Goal: Task Accomplishment & Management: Manage account settings

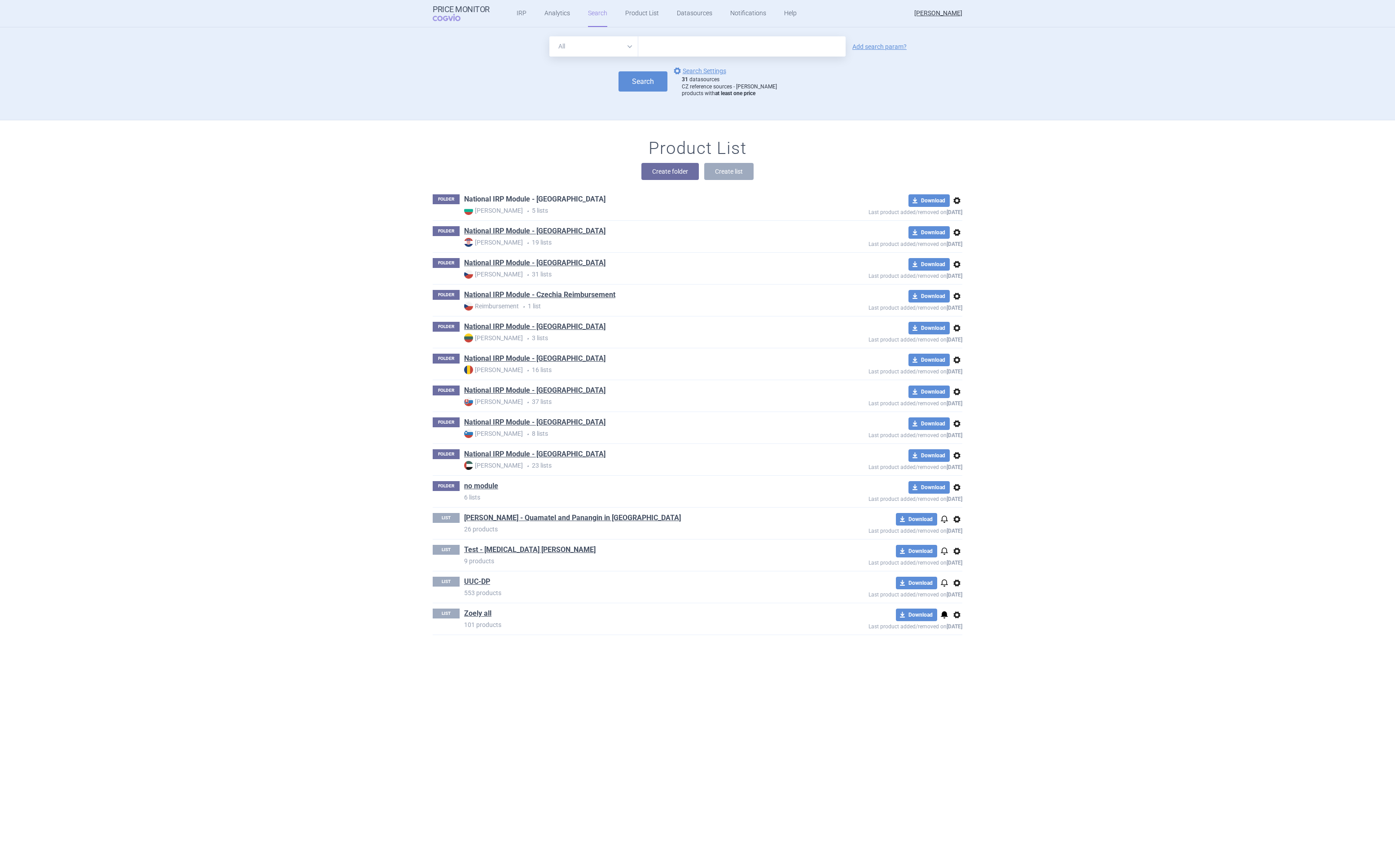
click at [521, 196] on link "National IRP Module - [GEOGRAPHIC_DATA]" at bounding box center [534, 199] width 142 height 10
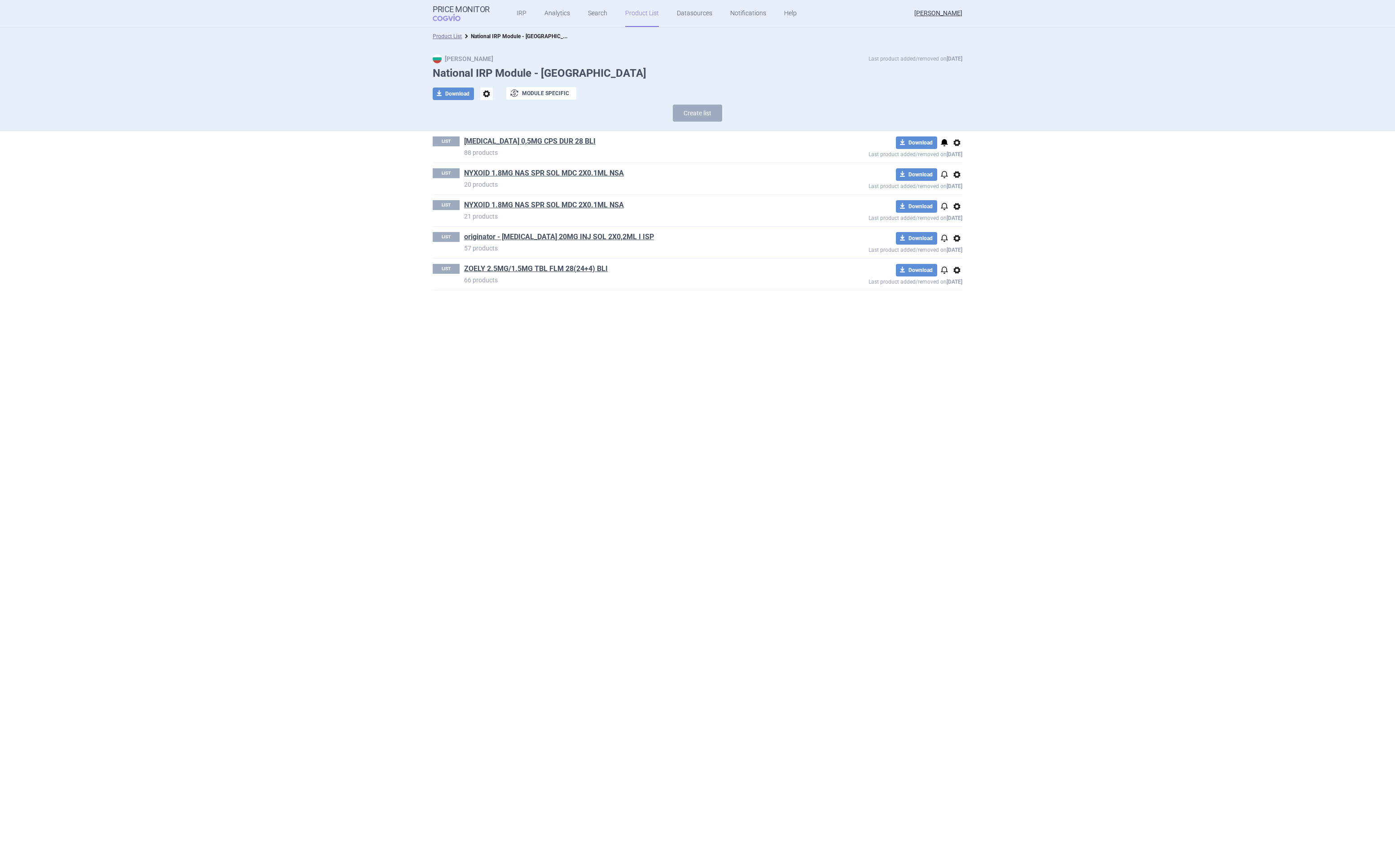
click at [943, 141] on span "notifications" at bounding box center [945, 143] width 11 height 11
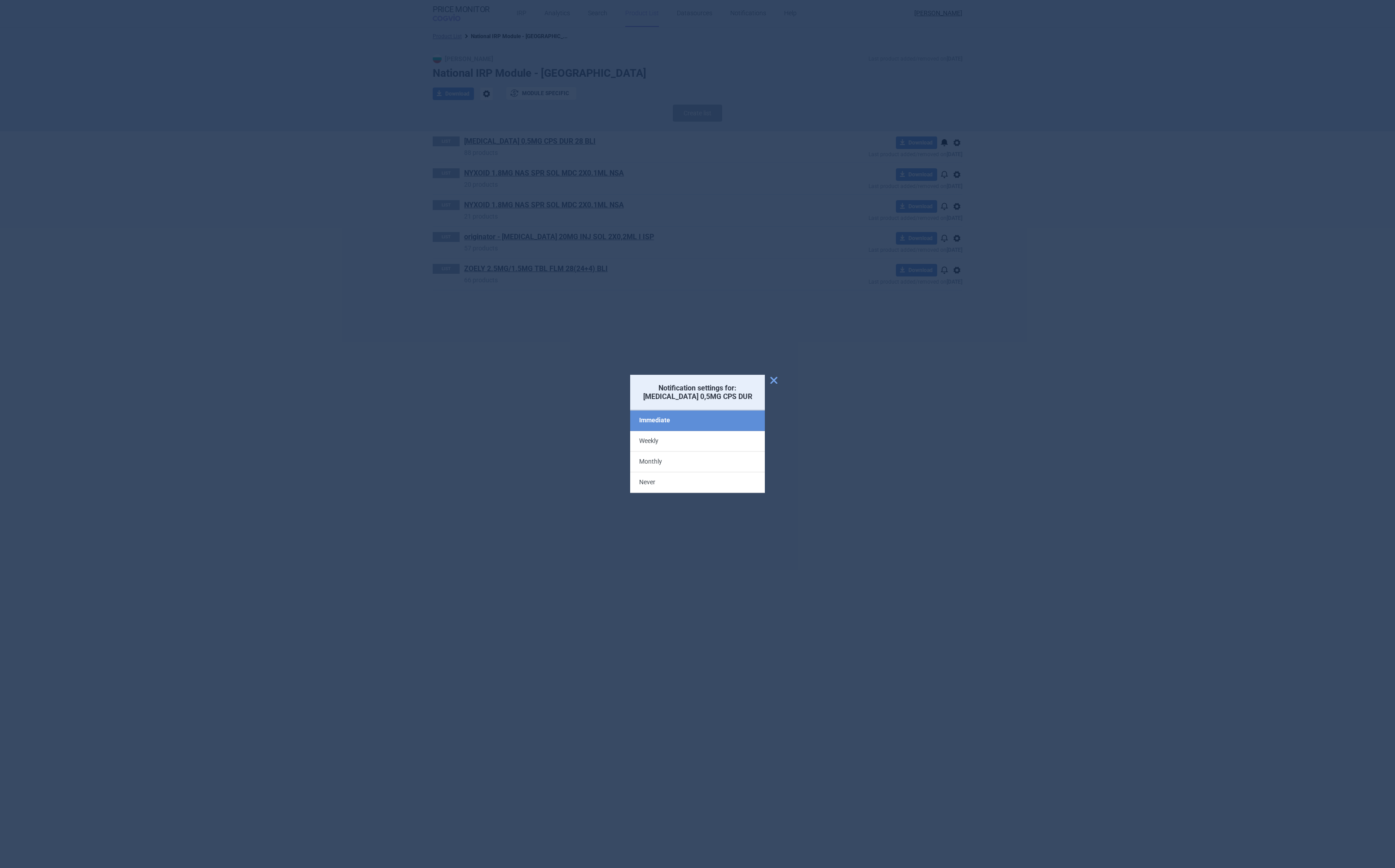
click at [667, 487] on label "Never" at bounding box center [697, 483] width 134 height 20
click at [0, 0] on input "Never" at bounding box center [0, 0] width 0 height 0
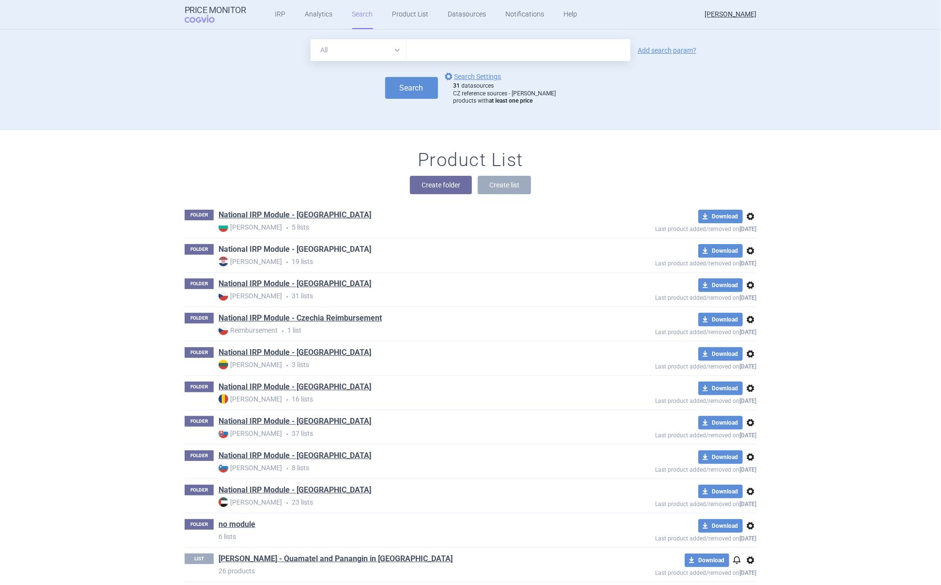
click at [260, 250] on link "National IRP Module - [GEOGRAPHIC_DATA]" at bounding box center [295, 249] width 153 height 11
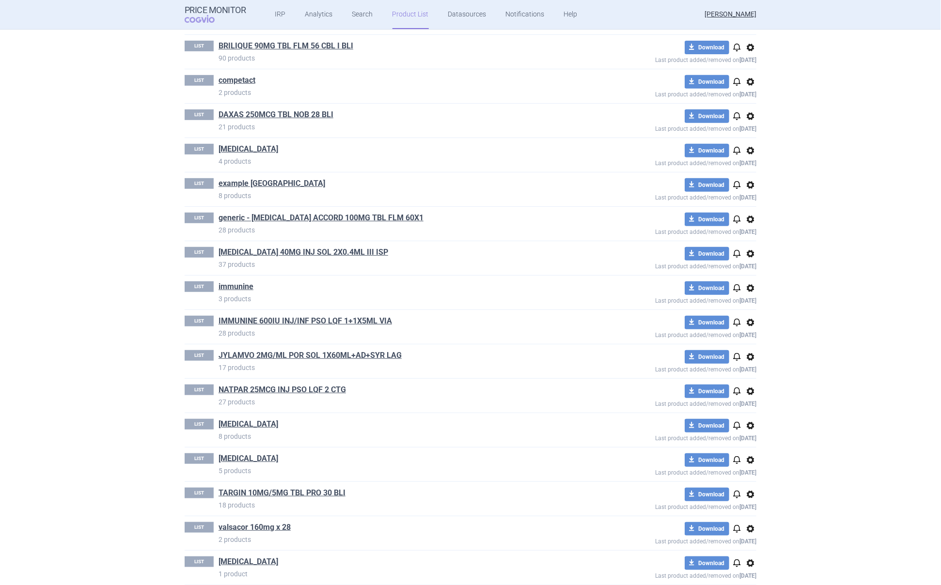
scroll to position [221, 0]
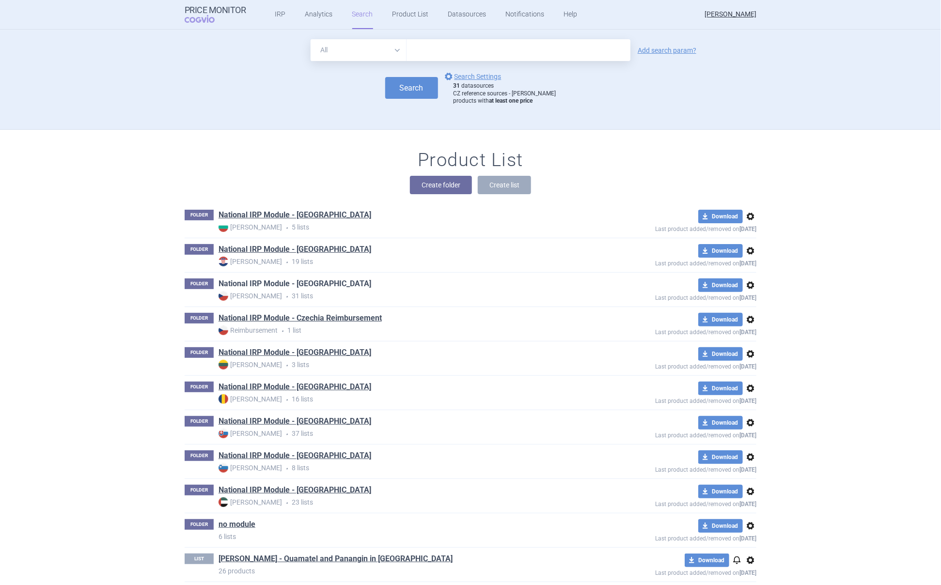
click at [295, 285] on link "National IRP Module - [GEOGRAPHIC_DATA]" at bounding box center [295, 284] width 153 height 11
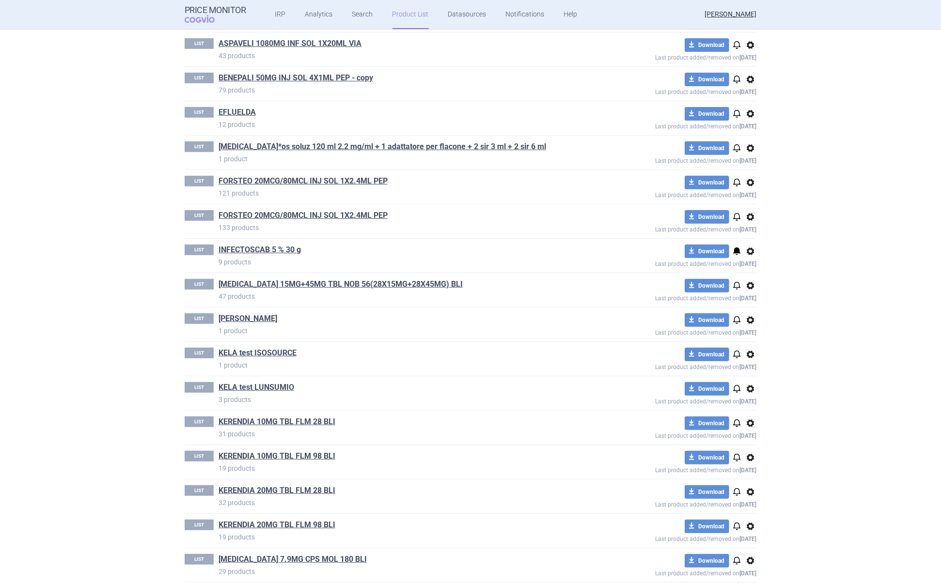
scroll to position [183, 0]
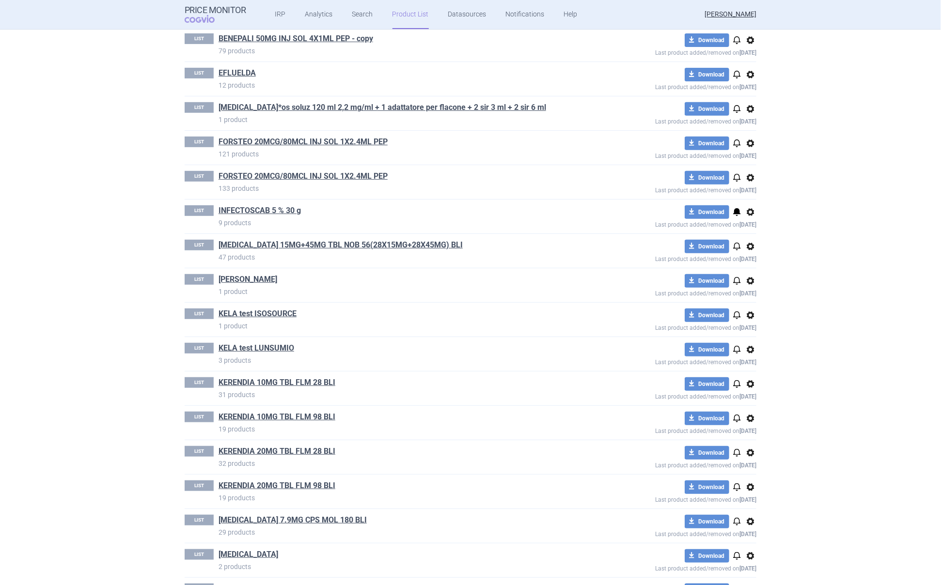
click at [733, 209] on span "notifications" at bounding box center [737, 212] width 12 height 12
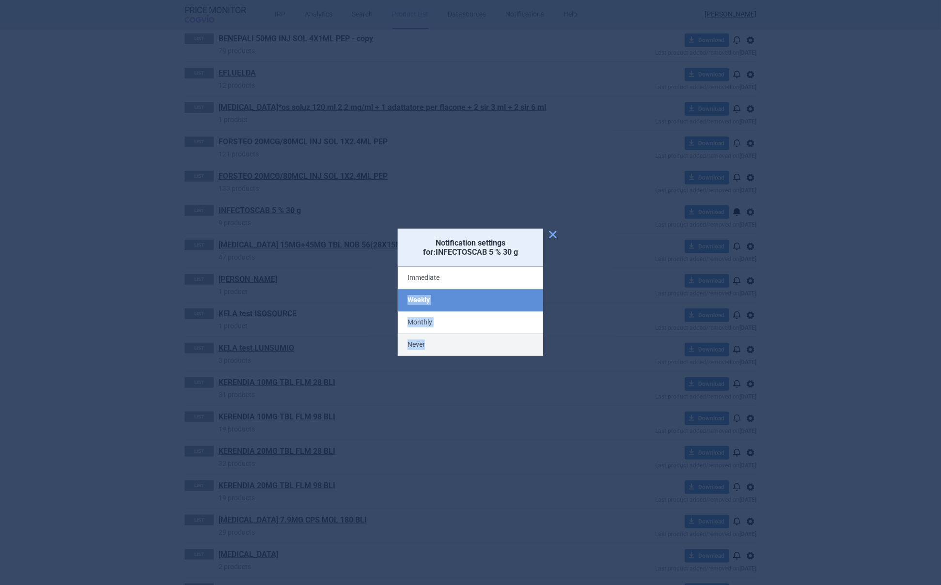
drag, startPoint x: 457, startPoint y: 284, endPoint x: 457, endPoint y: 351, distance: 67.3
click at [457, 351] on div "Immediate Weekly Monthly Never" at bounding box center [470, 311] width 145 height 89
click at [455, 347] on label "Never" at bounding box center [470, 345] width 145 height 22
click at [0, 0] on input "Never" at bounding box center [0, 0] width 0 height 0
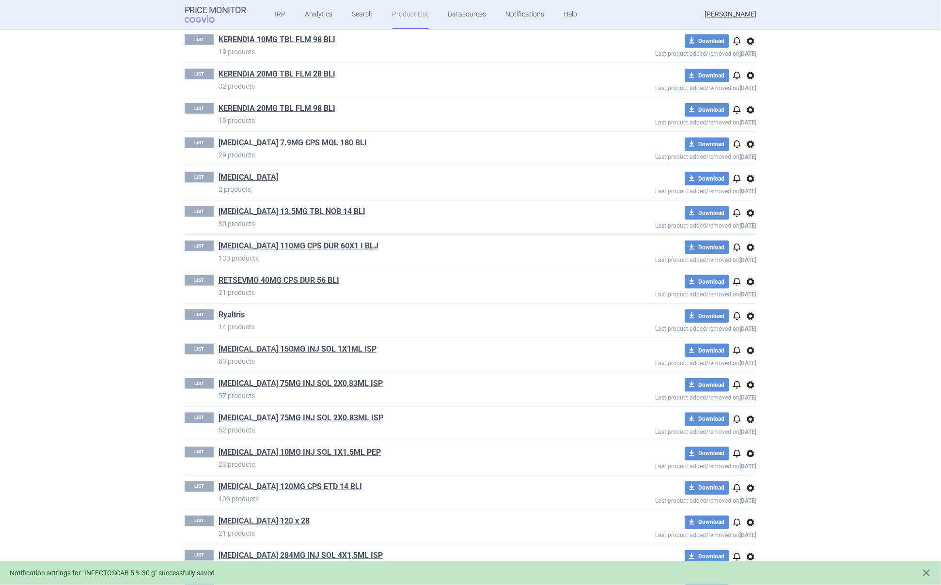
scroll to position [635, 0]
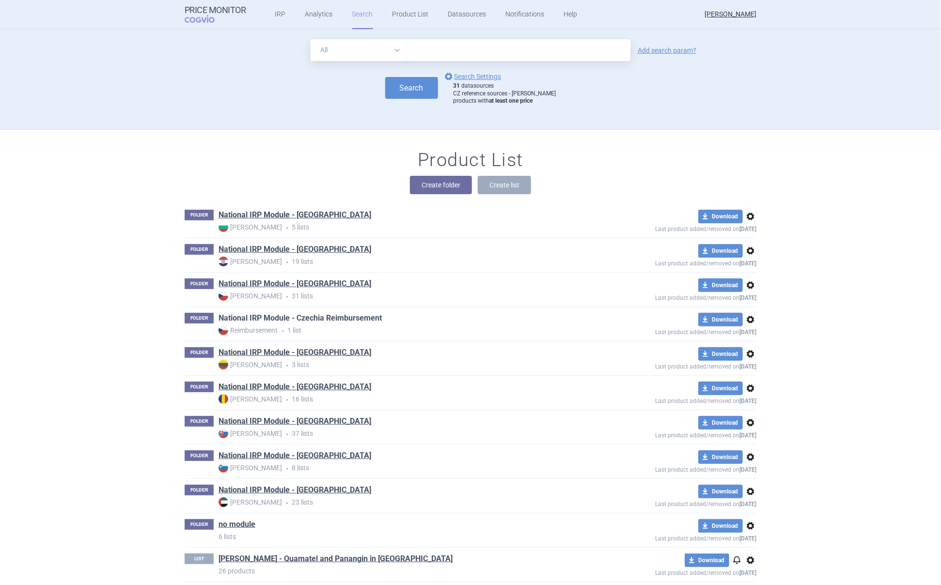
click at [324, 318] on link "National IRP Module - Czechia Reimbursement" at bounding box center [300, 318] width 163 height 11
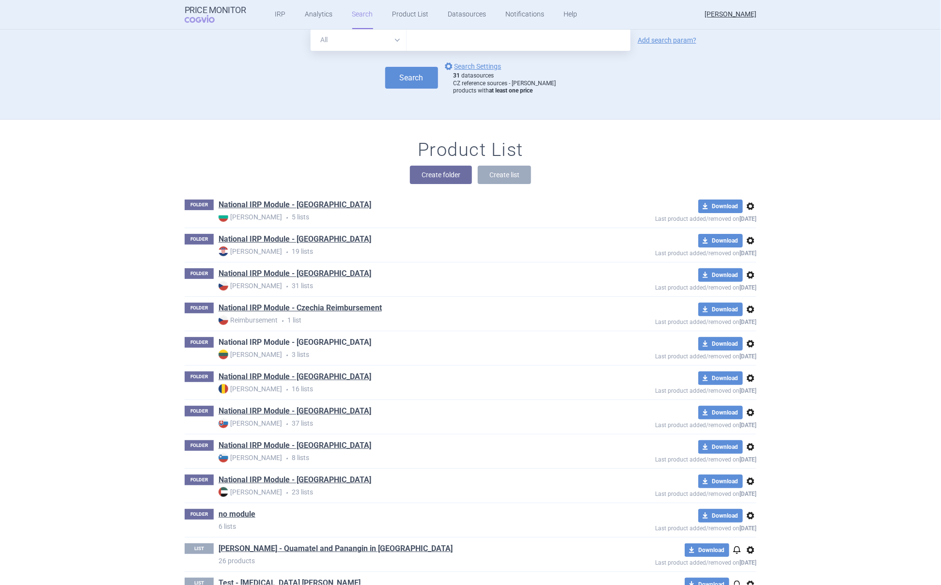
scroll to position [18, 0]
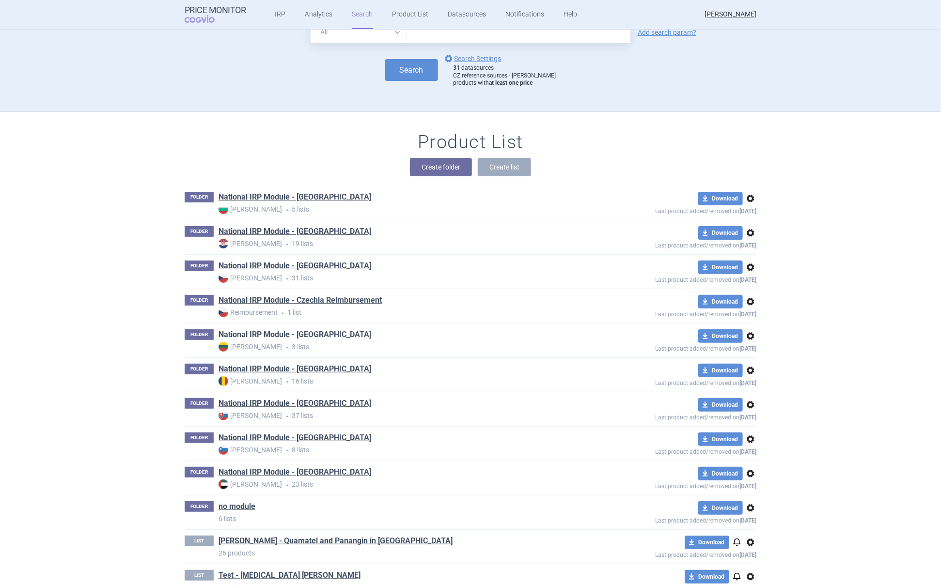
click at [285, 336] on link "National IRP Module - [GEOGRAPHIC_DATA]" at bounding box center [295, 334] width 153 height 11
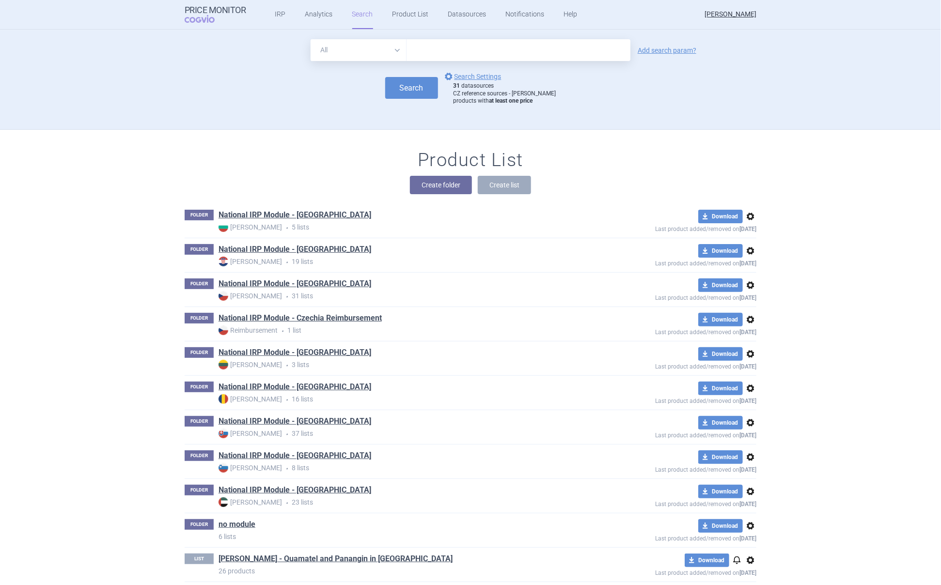
click at [307, 385] on link "National IRP Module - [GEOGRAPHIC_DATA]" at bounding box center [295, 387] width 153 height 11
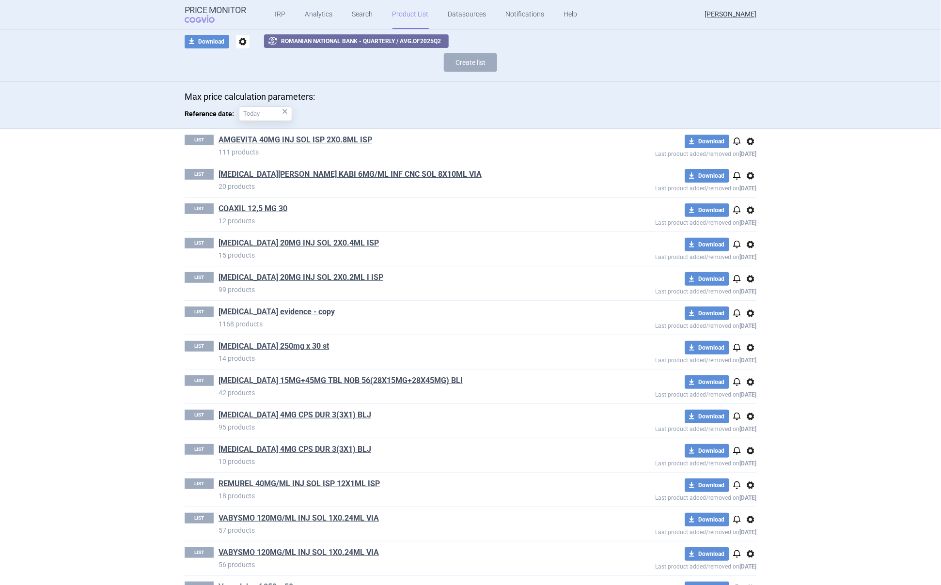
scroll to position [165, 0]
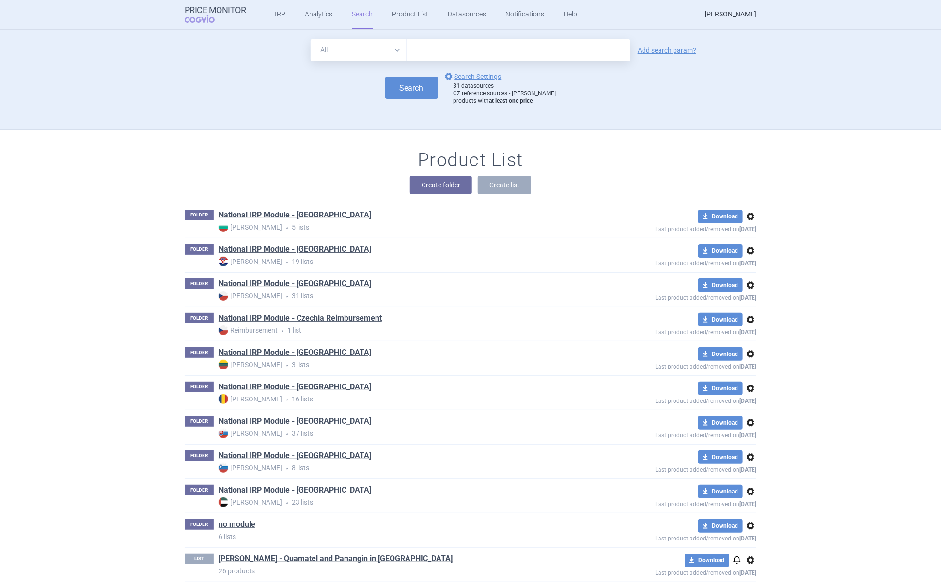
click at [307, 419] on link "National IRP Module - [GEOGRAPHIC_DATA]" at bounding box center [295, 421] width 153 height 11
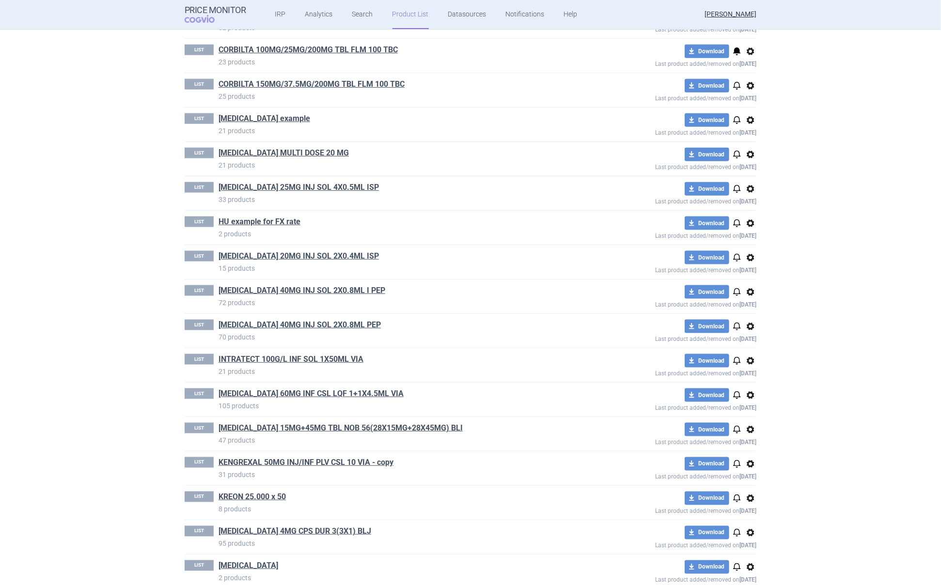
scroll to position [552, 0]
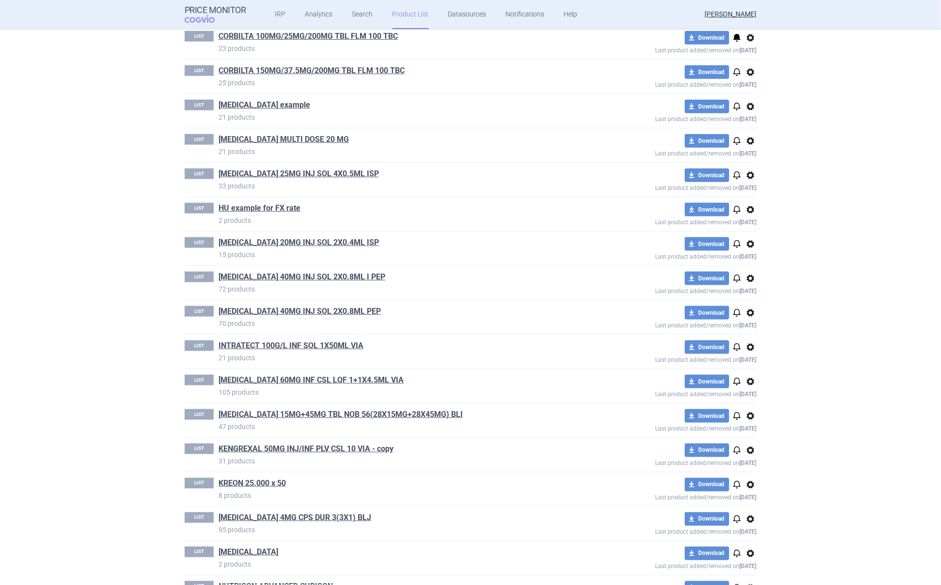
click at [731, 36] on span "notifications" at bounding box center [737, 38] width 12 height 12
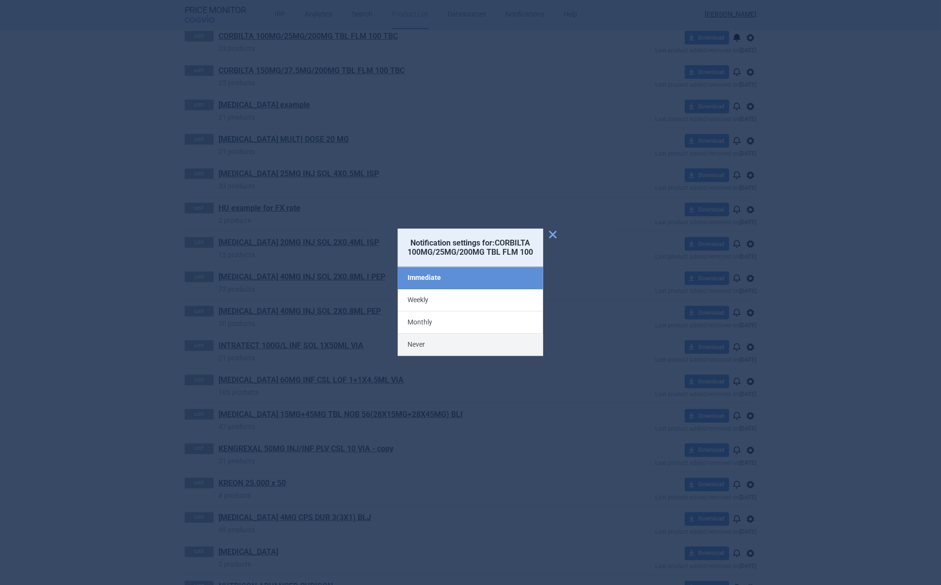
click at [438, 350] on label "Never" at bounding box center [470, 345] width 145 height 22
click at [0, 0] on input "Never" at bounding box center [0, 0] width 0 height 0
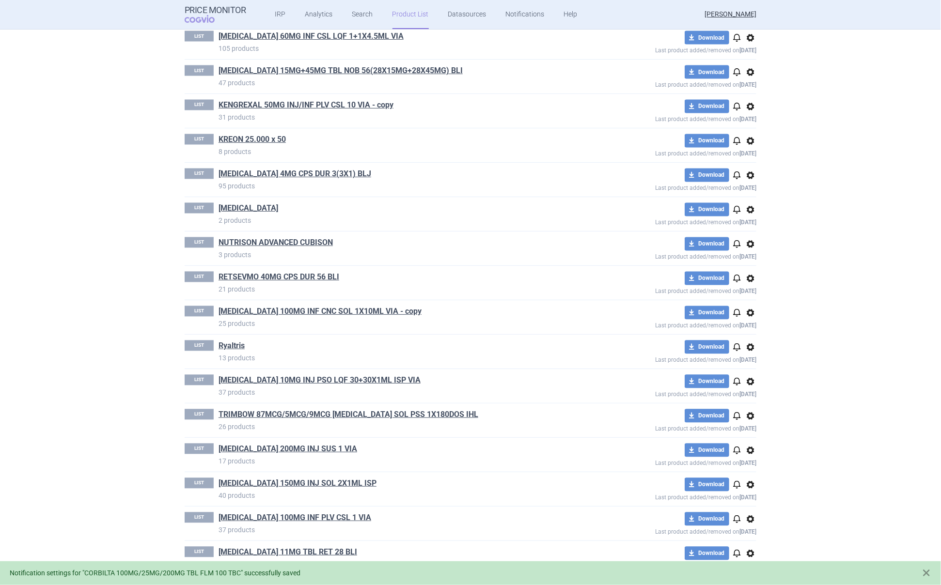
scroll to position [900, 0]
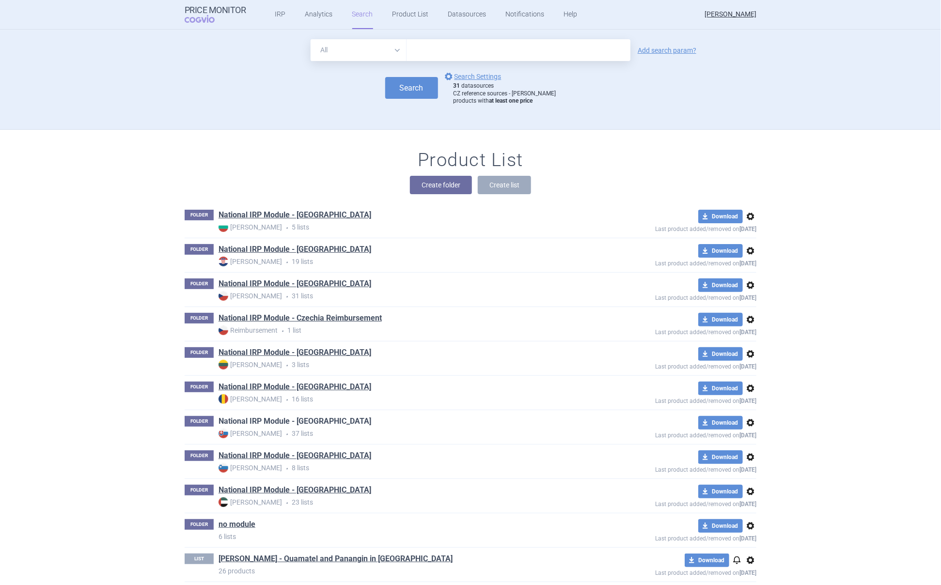
click at [309, 421] on link "National IRP Module - [GEOGRAPHIC_DATA]" at bounding box center [295, 421] width 153 height 11
click at [304, 459] on link "National IRP Module - [GEOGRAPHIC_DATA]" at bounding box center [295, 456] width 153 height 11
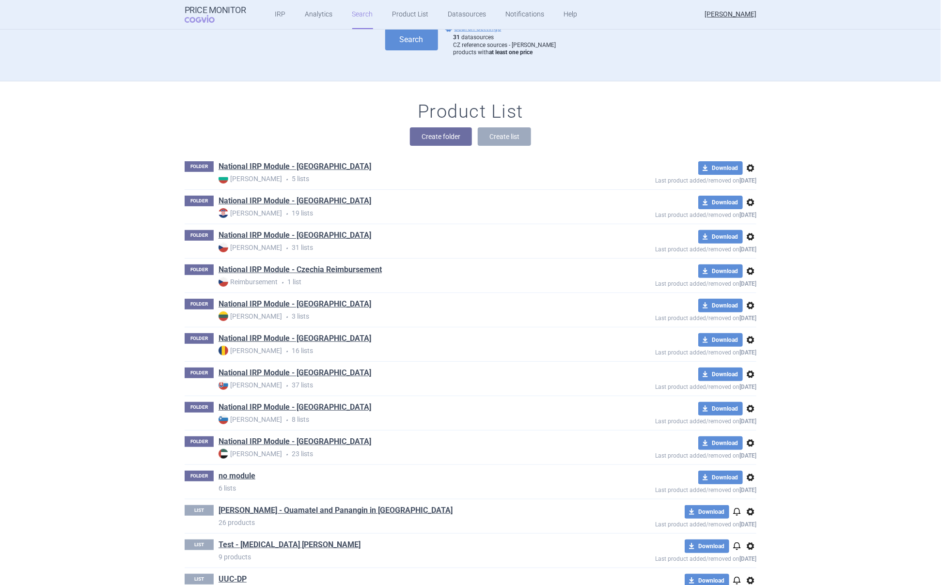
scroll to position [115, 0]
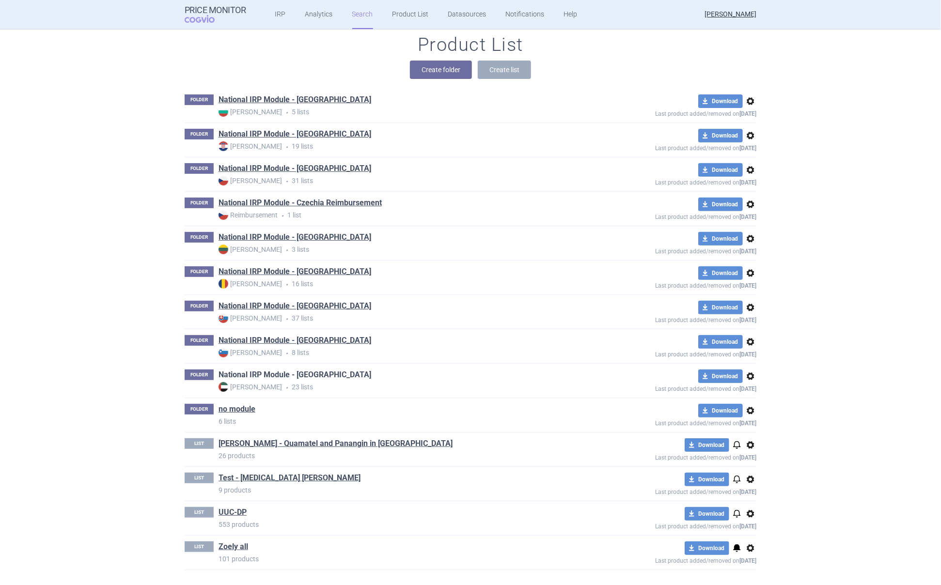
click at [282, 373] on link "National IRP Module - [GEOGRAPHIC_DATA]" at bounding box center [295, 375] width 153 height 11
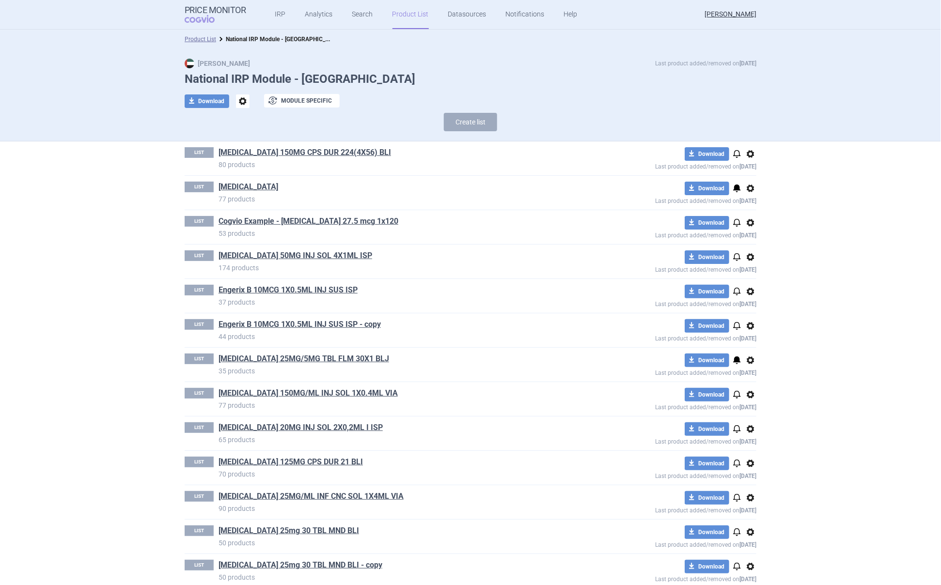
click at [733, 187] on span "notifications" at bounding box center [737, 189] width 12 height 12
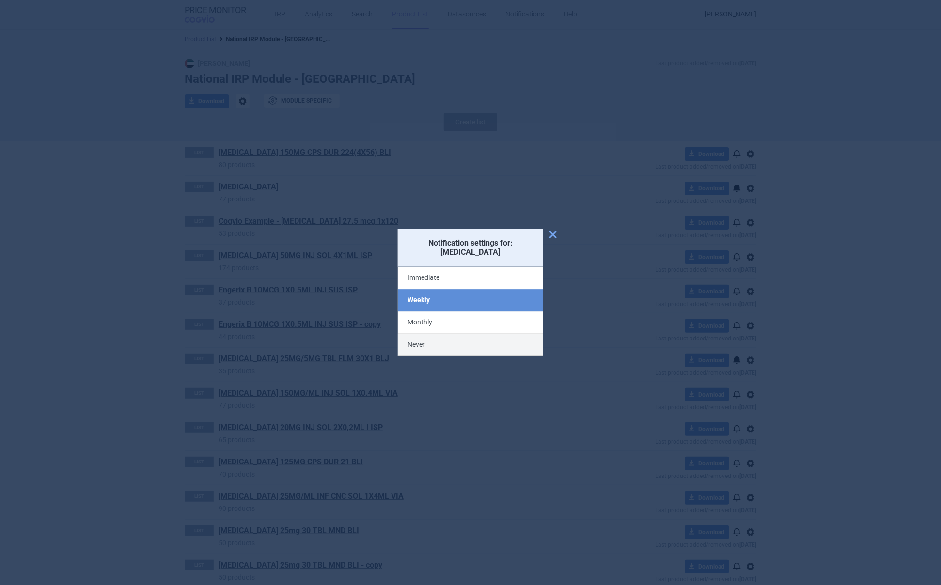
click at [430, 336] on label "Never" at bounding box center [470, 345] width 145 height 22
click at [0, 0] on input "Never" at bounding box center [0, 0] width 0 height 0
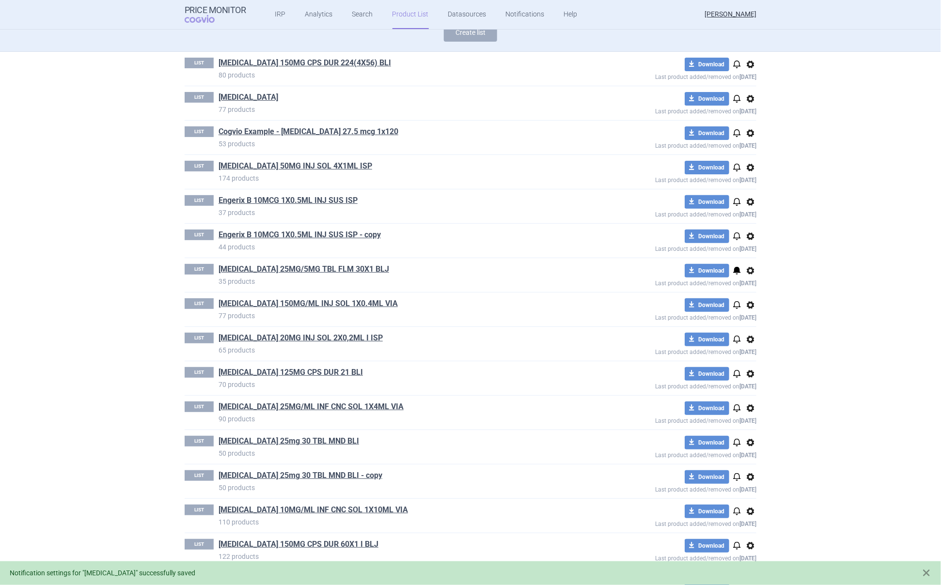
scroll to position [91, 0]
click at [734, 267] on span "notifications" at bounding box center [737, 270] width 12 height 12
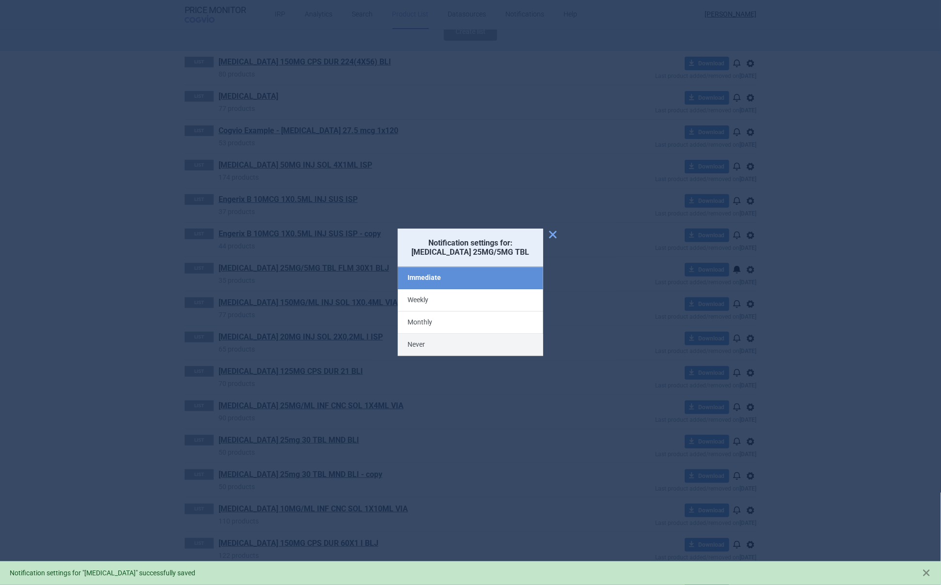
click at [427, 349] on label "Never" at bounding box center [470, 345] width 145 height 22
click at [0, 0] on input "Never" at bounding box center [0, 0] width 0 height 0
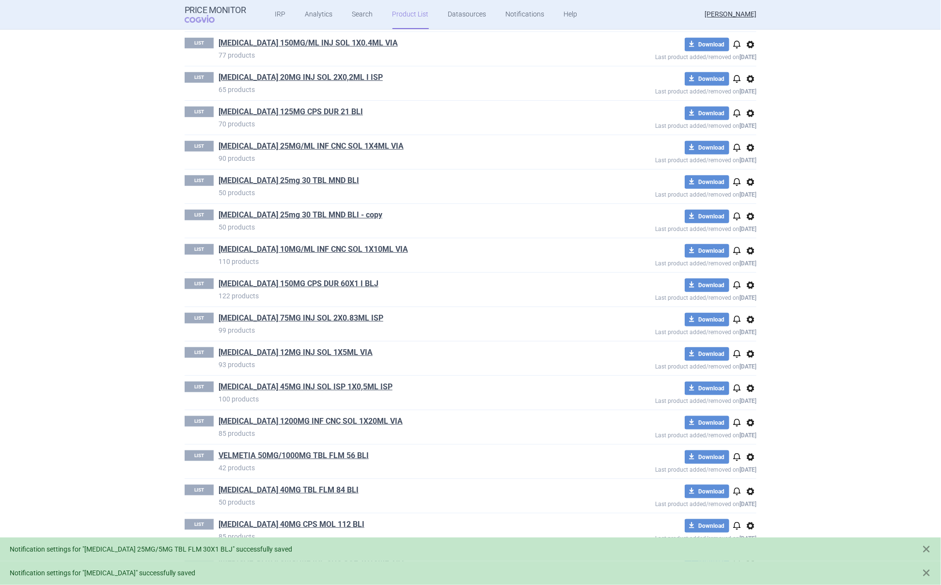
scroll to position [359, 0]
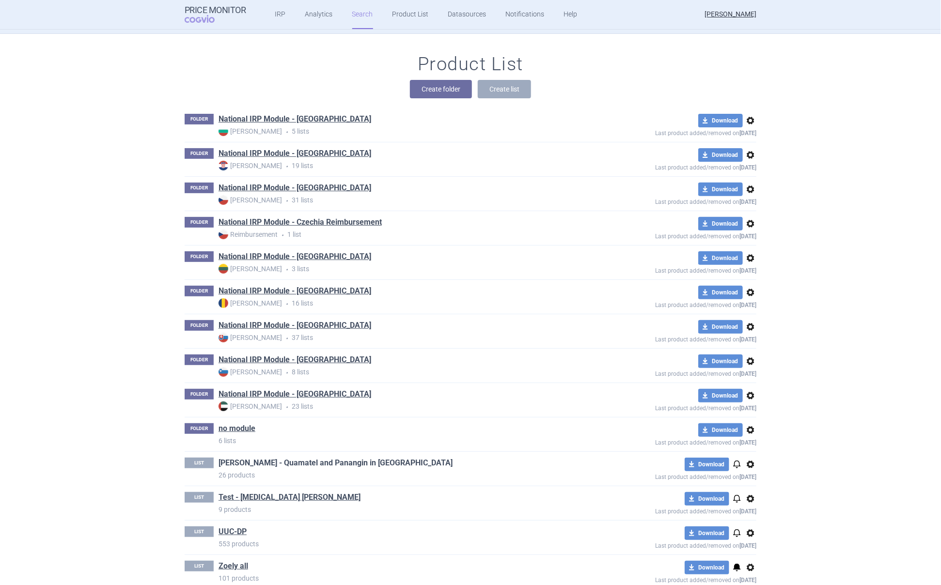
scroll to position [99, 0]
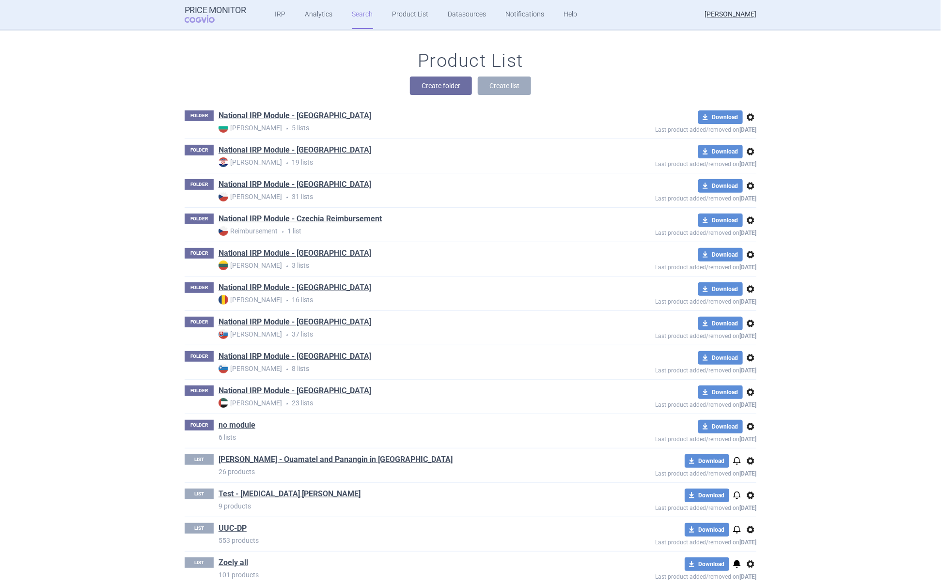
click at [748, 427] on span "options" at bounding box center [751, 427] width 12 height 12
click at [745, 486] on button "Delete" at bounding box center [746, 485] width 31 height 14
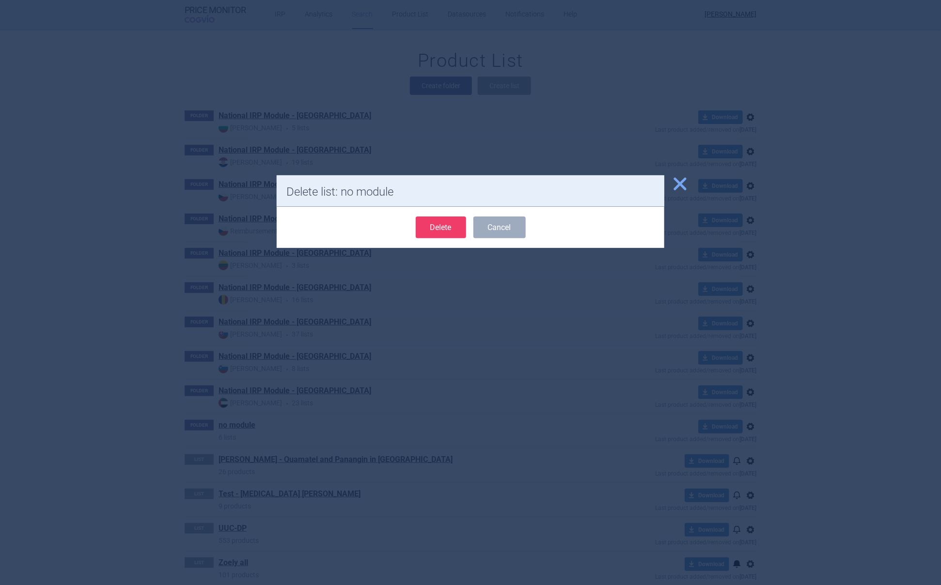
click at [440, 226] on button "Delete" at bounding box center [441, 228] width 50 height 22
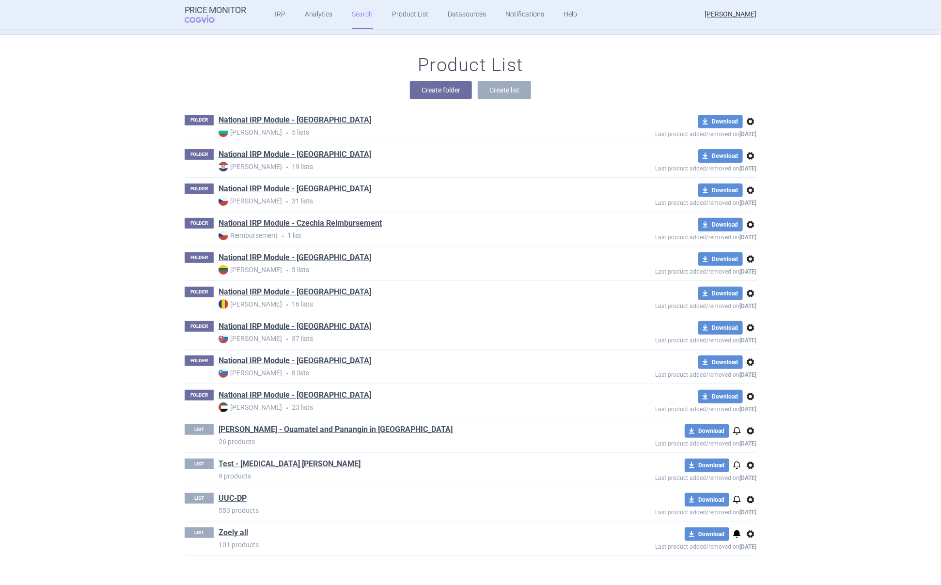
scroll to position [97, 0]
click at [748, 431] on span "options" at bounding box center [751, 431] width 12 height 12
click at [754, 487] on button "Delete" at bounding box center [746, 487] width 31 height 14
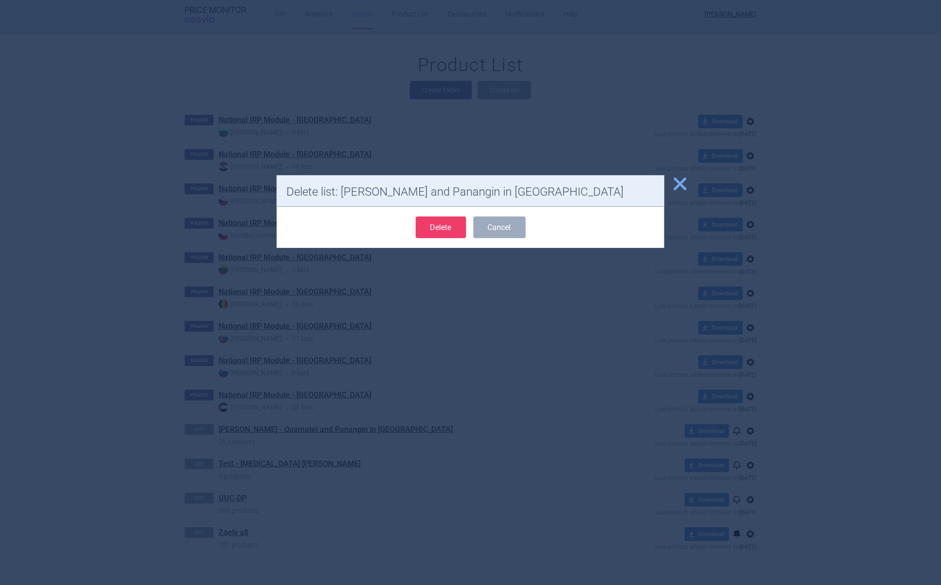
click at [452, 231] on button "Delete" at bounding box center [441, 228] width 50 height 22
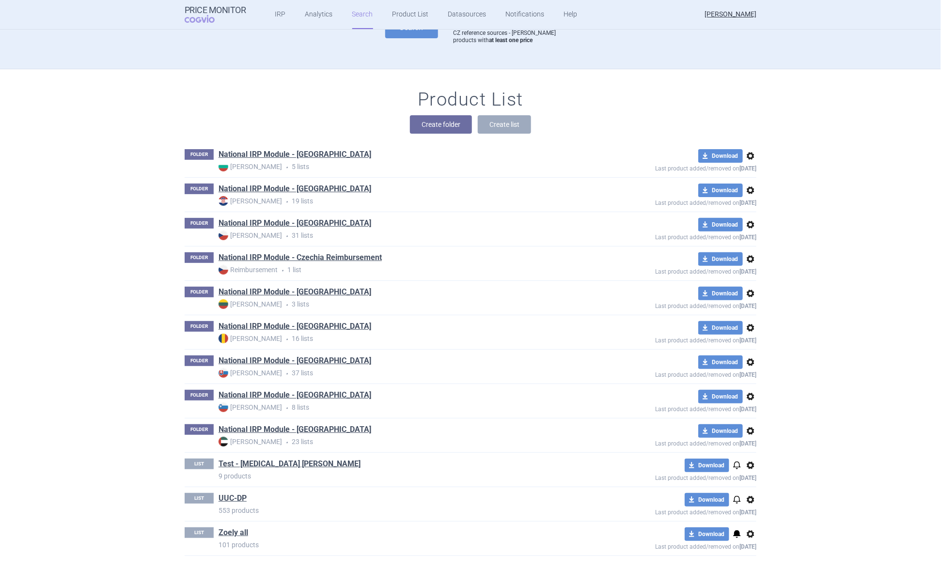
scroll to position [62, 0]
click at [746, 464] on span "options" at bounding box center [751, 466] width 12 height 12
click at [749, 524] on button "Delete" at bounding box center [746, 522] width 31 height 14
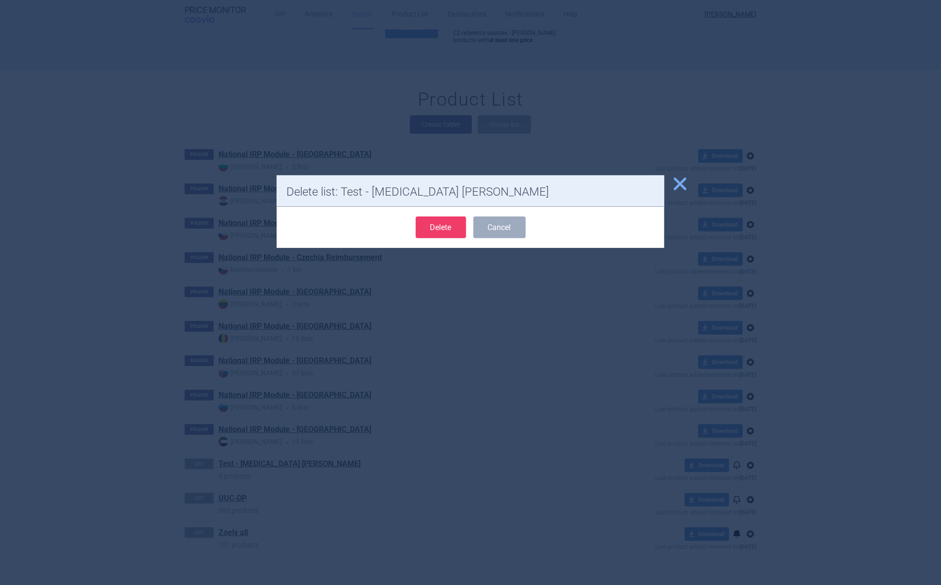
click at [435, 228] on button "Delete" at bounding box center [441, 228] width 50 height 22
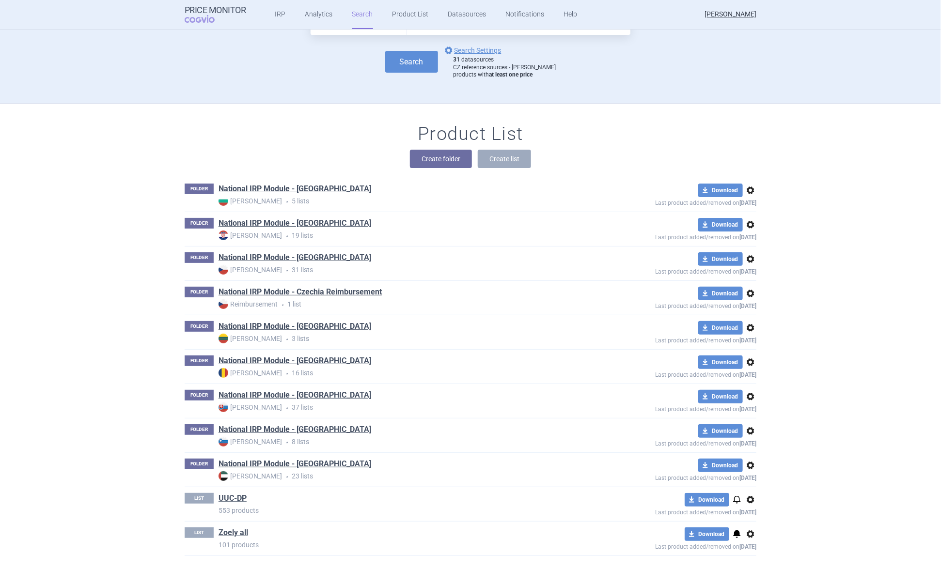
click at [748, 534] on span "options" at bounding box center [751, 535] width 12 height 12
click at [750, 572] on button "Delete" at bounding box center [746, 569] width 31 height 14
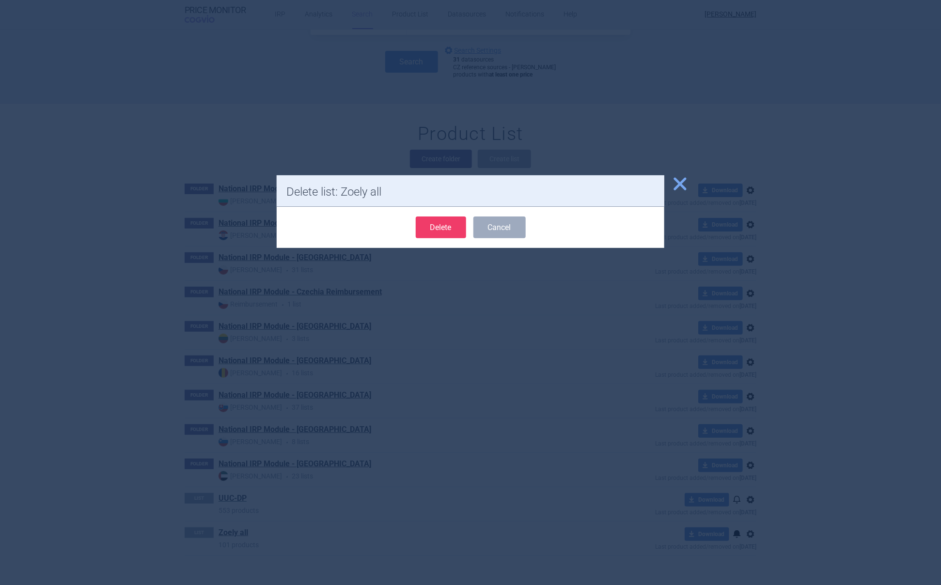
click at [439, 232] on button "Delete" at bounding box center [441, 228] width 50 height 22
